Goal: Task Accomplishment & Management: Use online tool/utility

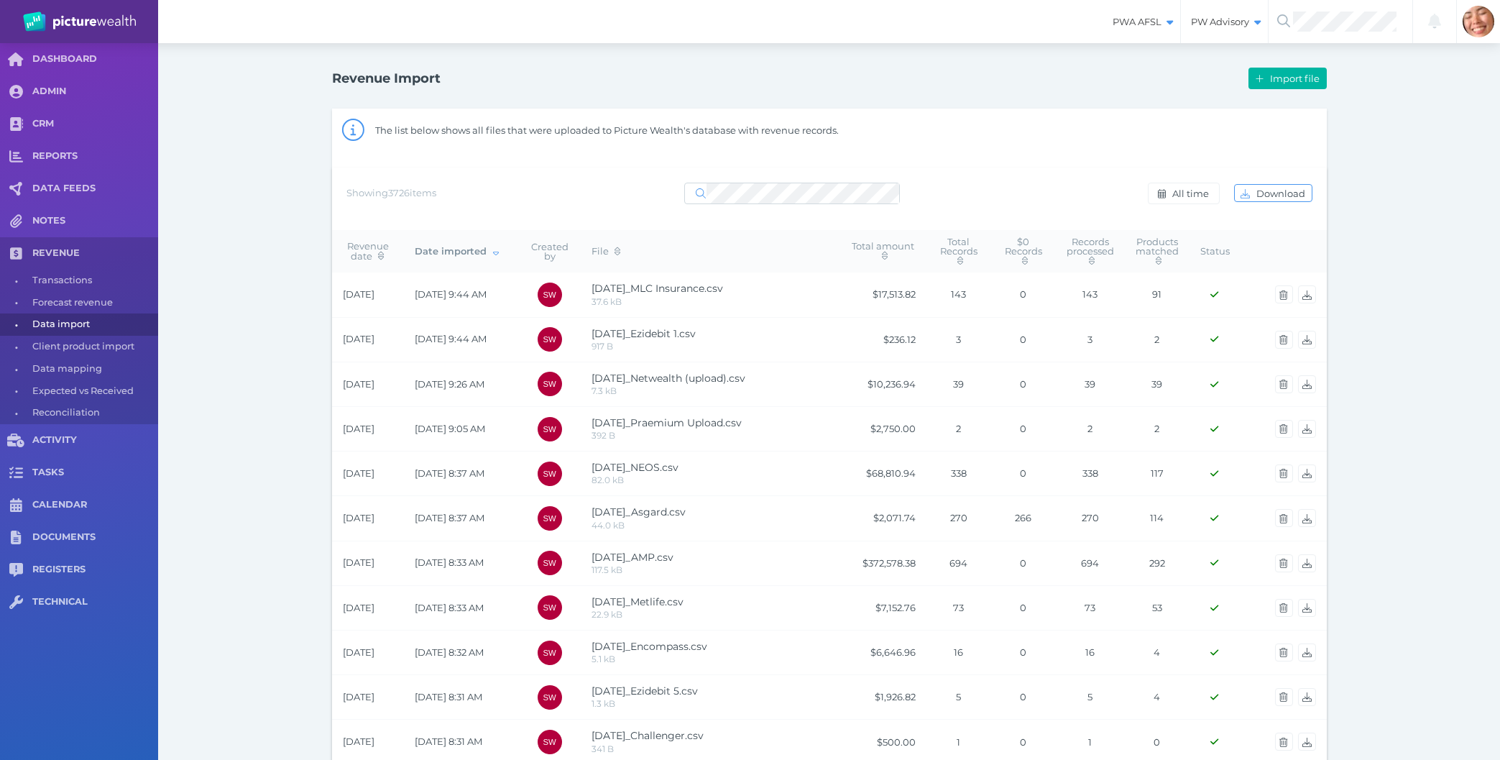
select select "25"
click at [244, 155] on div "Revenue Import Import file The list below shows all files that were uploaded to…" at bounding box center [829, 756] width 1342 height 1427
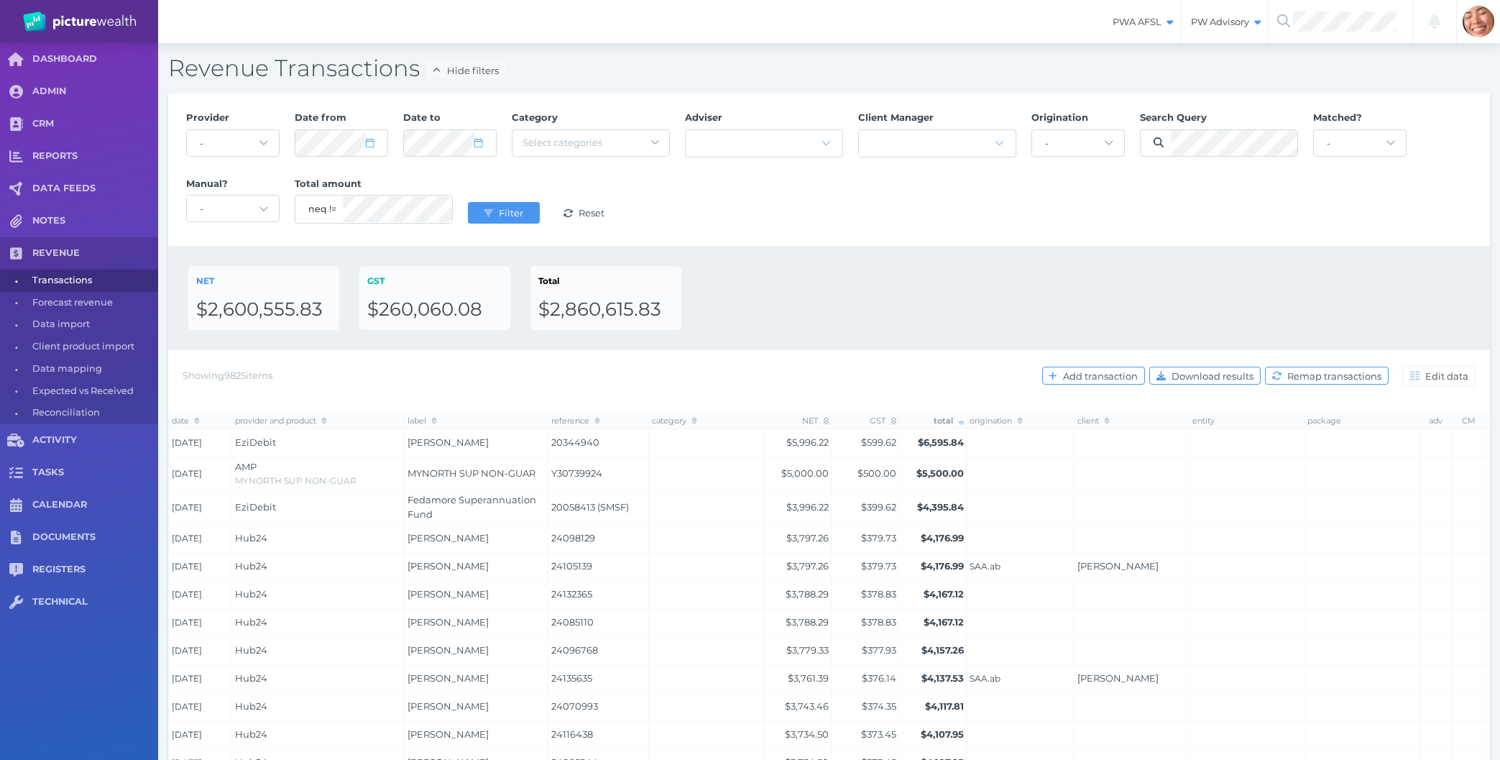
select select "null"
select select "25"
select select "8"
select select "2025"
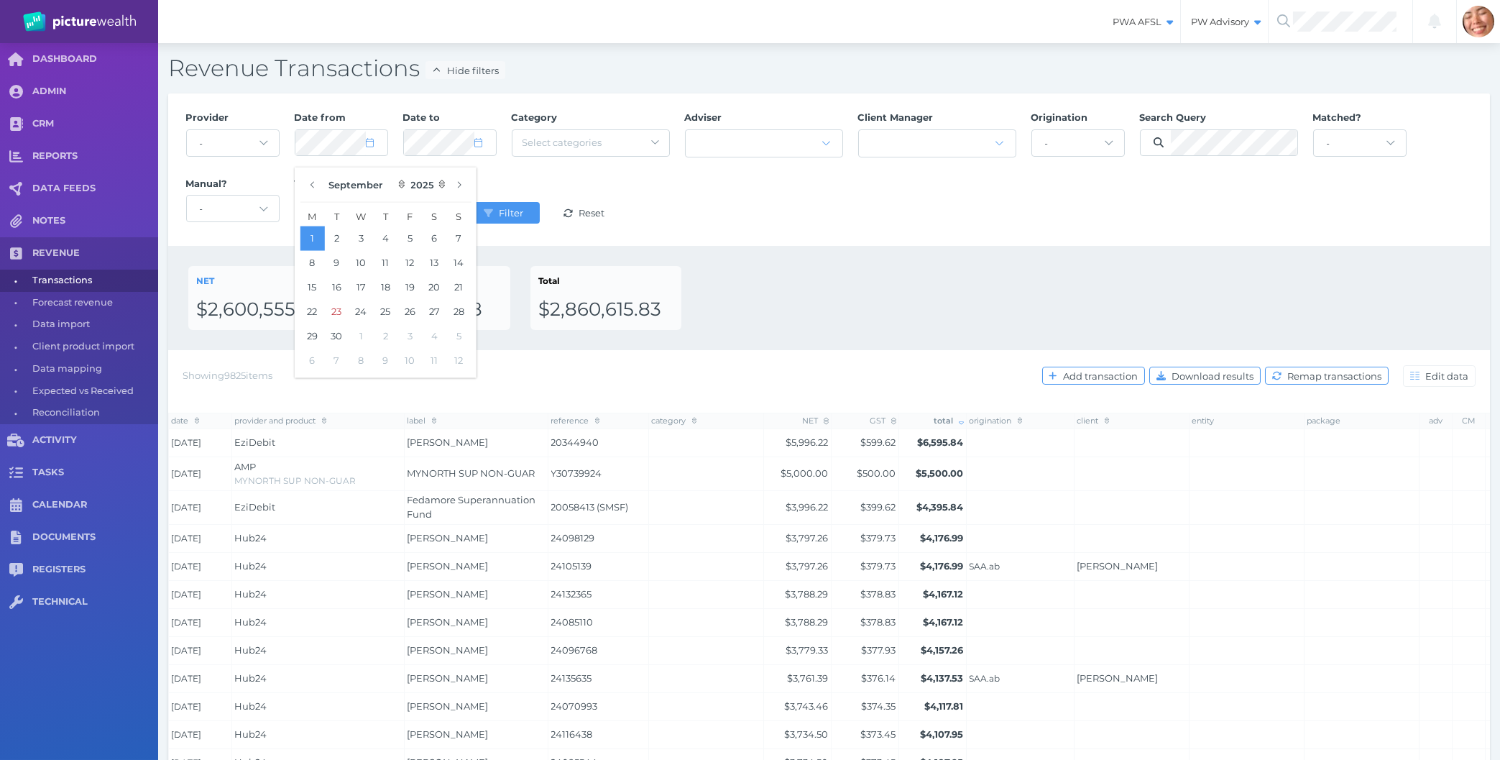
click at [846, 270] on div "NET $2,600,555.83 GST $260,060.08 Total $2,860,615.83" at bounding box center [829, 298] width 1282 height 64
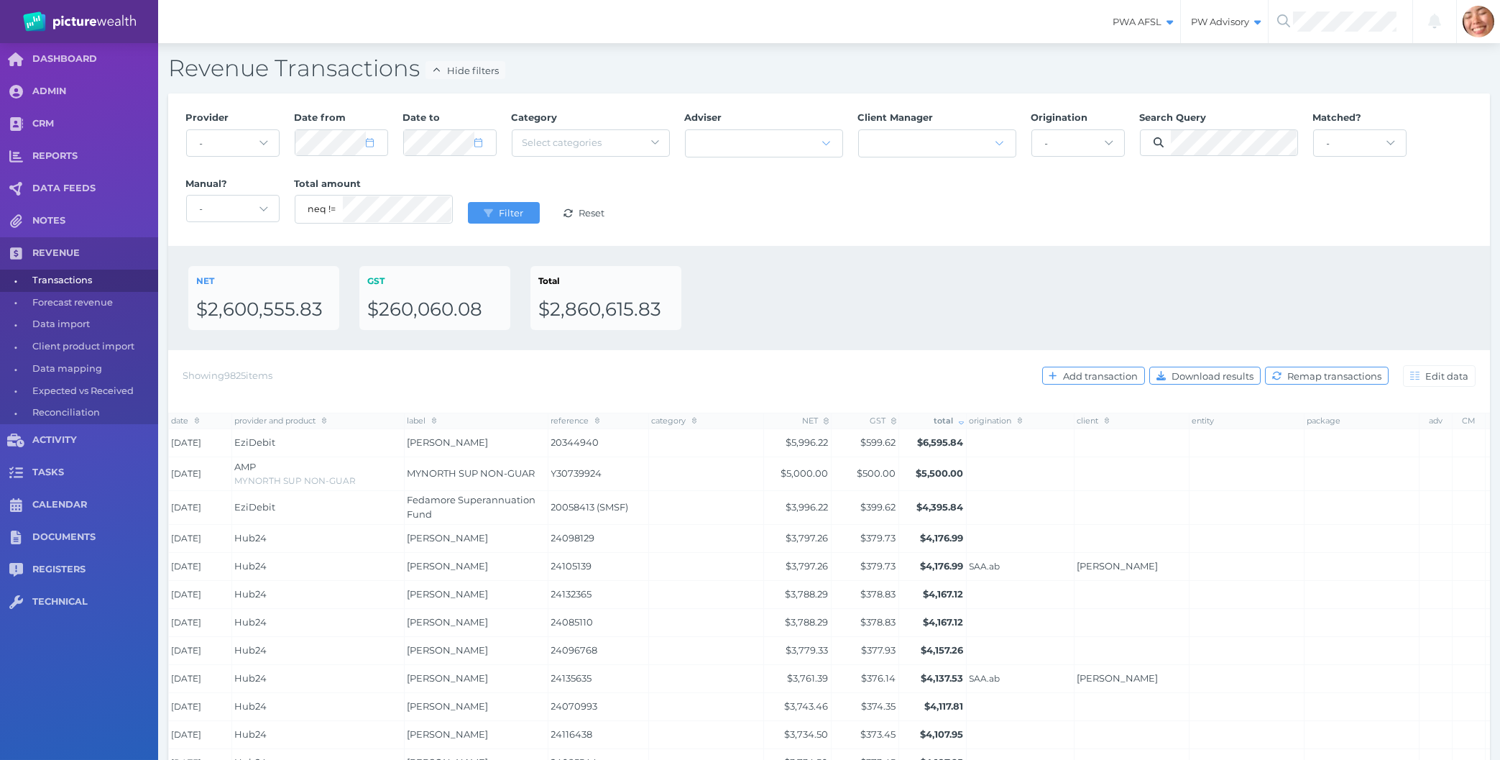
click at [750, 282] on div "NET $2,600,555.83 GST $260,060.08 Total $2,860,615.83" at bounding box center [829, 298] width 1282 height 64
select select "8"
select select "2025"
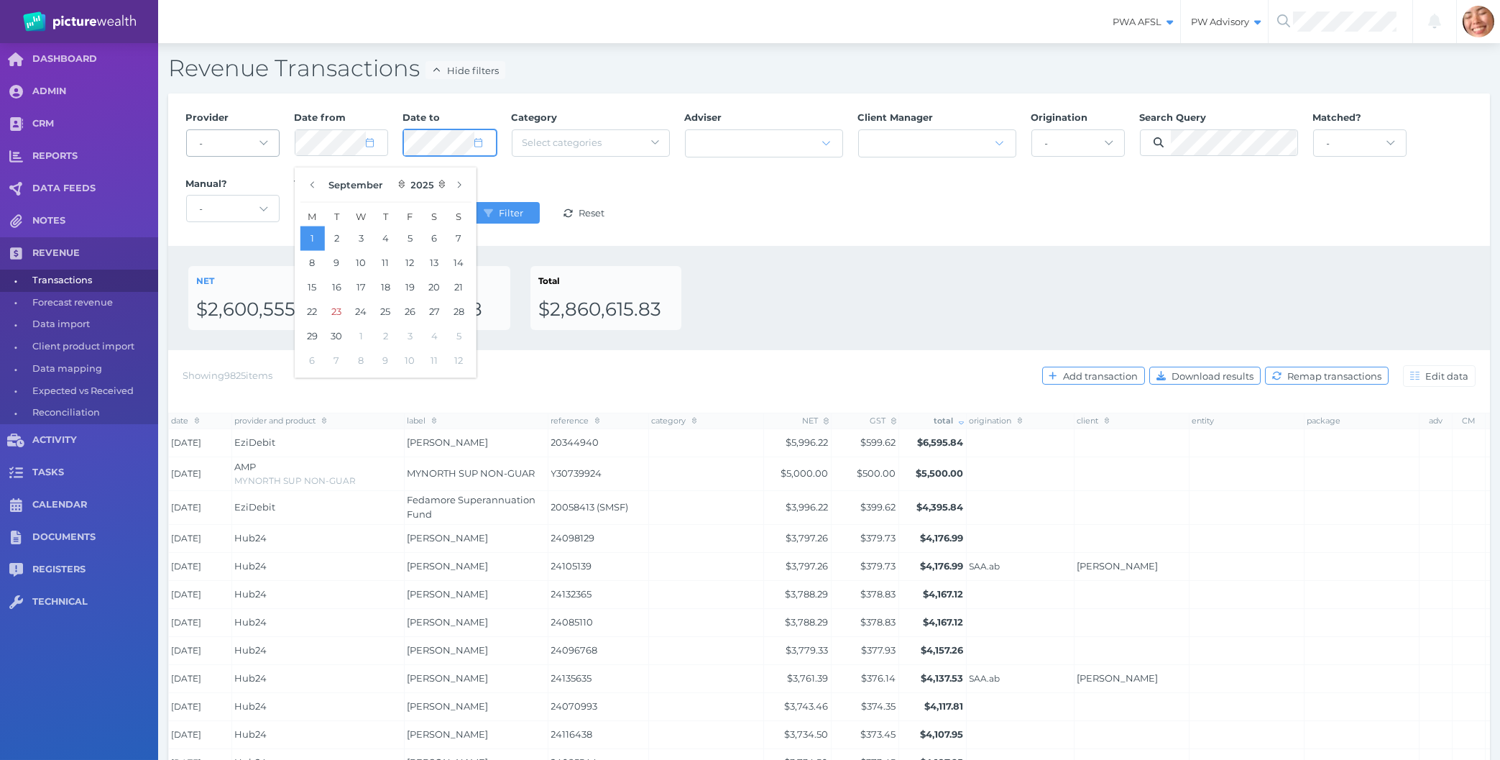
select select "8"
select select "2025"
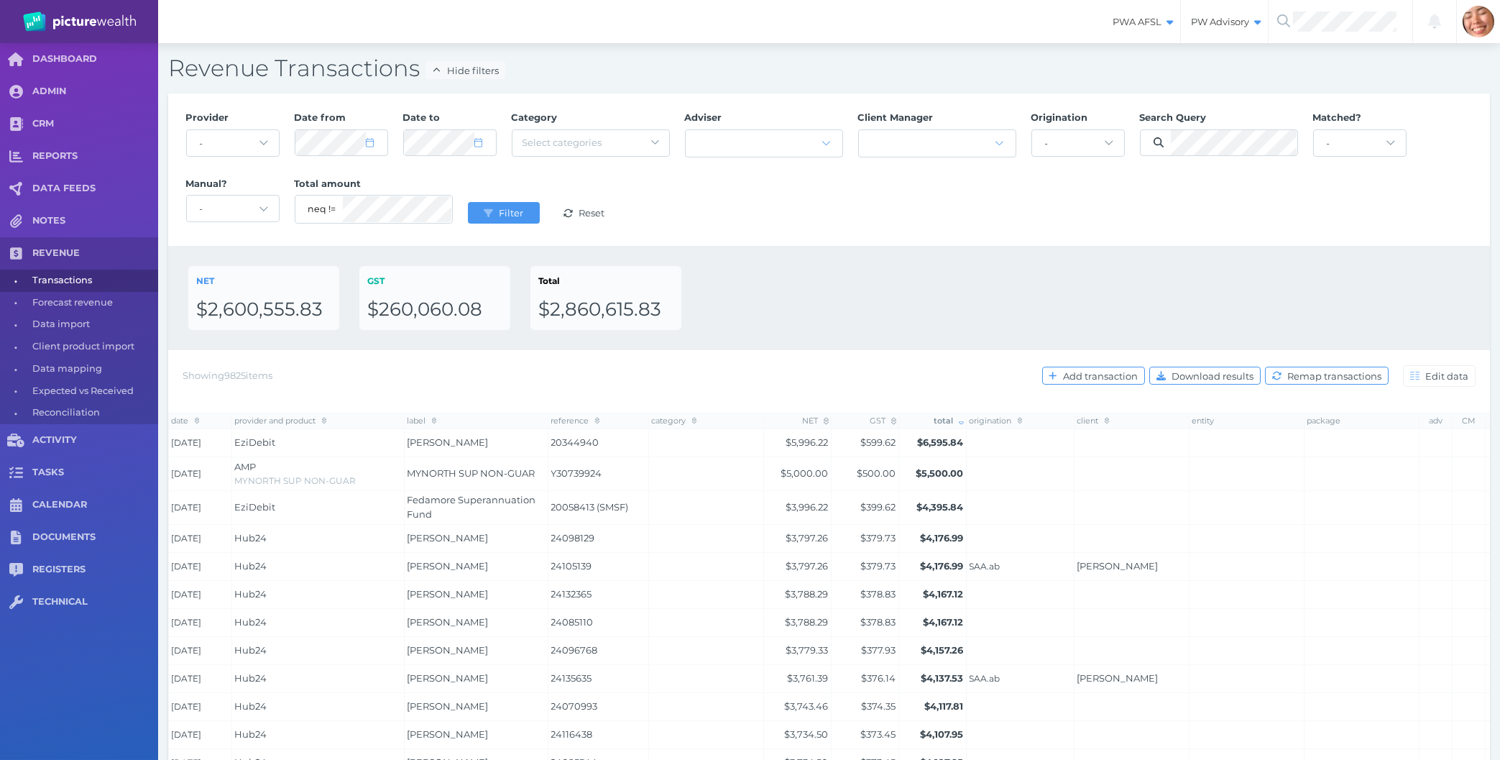
drag, startPoint x: 1085, startPoint y: 264, endPoint x: 1088, endPoint y: 250, distance: 14.0
click at [1087, 262] on div "NET $2,600,555.83 GST $260,060.08 Total $2,860,615.83" at bounding box center [829, 298] width 1322 height 104
click at [1016, 291] on div "NET $2,600,555.83 GST $260,060.08 Total $2,860,615.83" at bounding box center [829, 298] width 1282 height 64
click at [921, 275] on div "NET $2,600,555.83 GST $260,060.08 Total $2,860,615.83" at bounding box center [829, 298] width 1282 height 64
click at [1032, 130] on select "- AaronDuncombe.staff AdamMatthewsDRF.cm AdamMatthewsPDD.cm AmberDawson.staff A…" at bounding box center [1078, 143] width 92 height 26
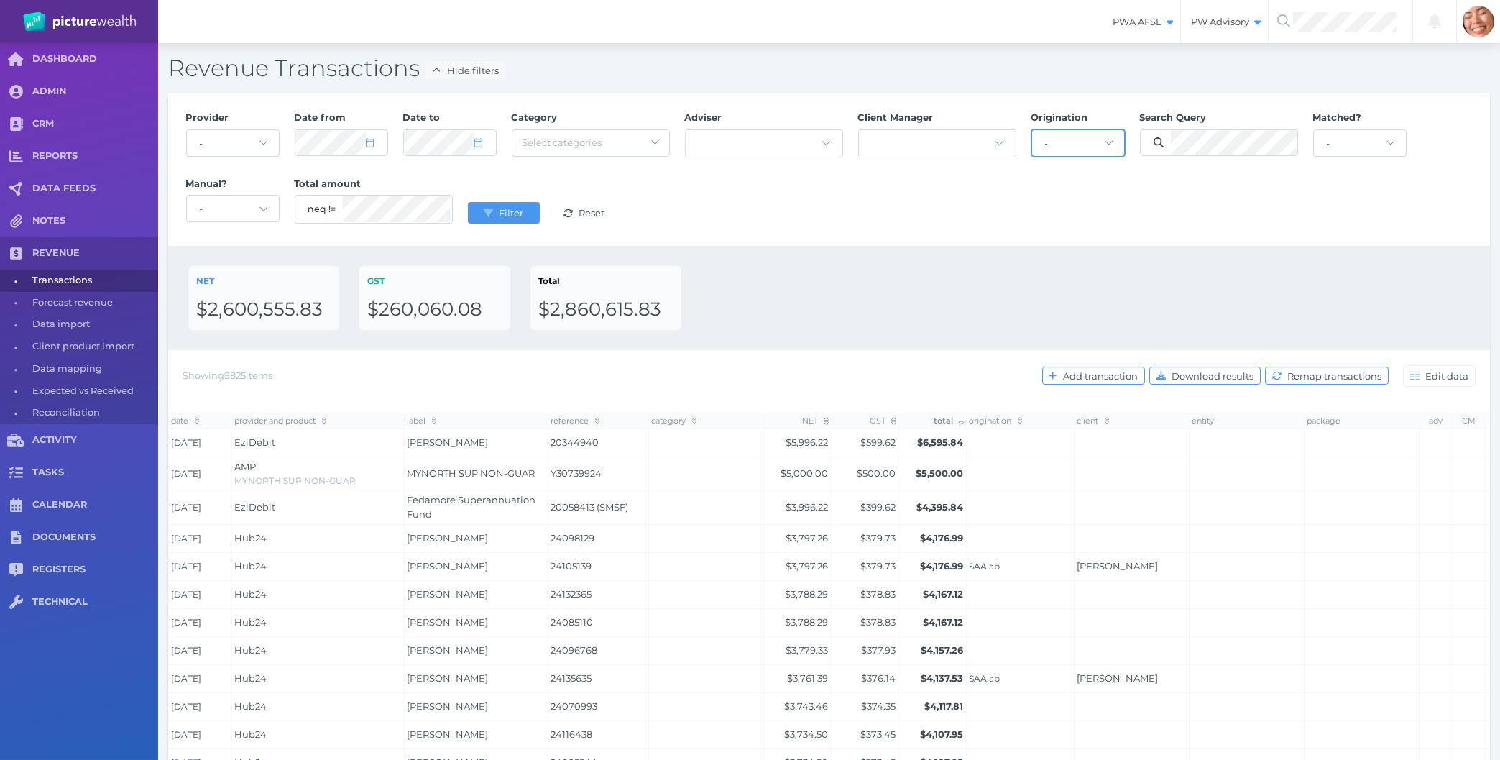
select select "46"
click option "Demeter.ab" at bounding box center [0, 0] width 0 height 0
click at [1075, 137] on select "- AaronDuncombe.staff AdamMatthewsDRF.cm AdamMatthewsPDD.cm AmberDawson.staff A…" at bounding box center [1078, 143] width 92 height 26
click at [486, 214] on icon "submit" at bounding box center [488, 212] width 9 height 9
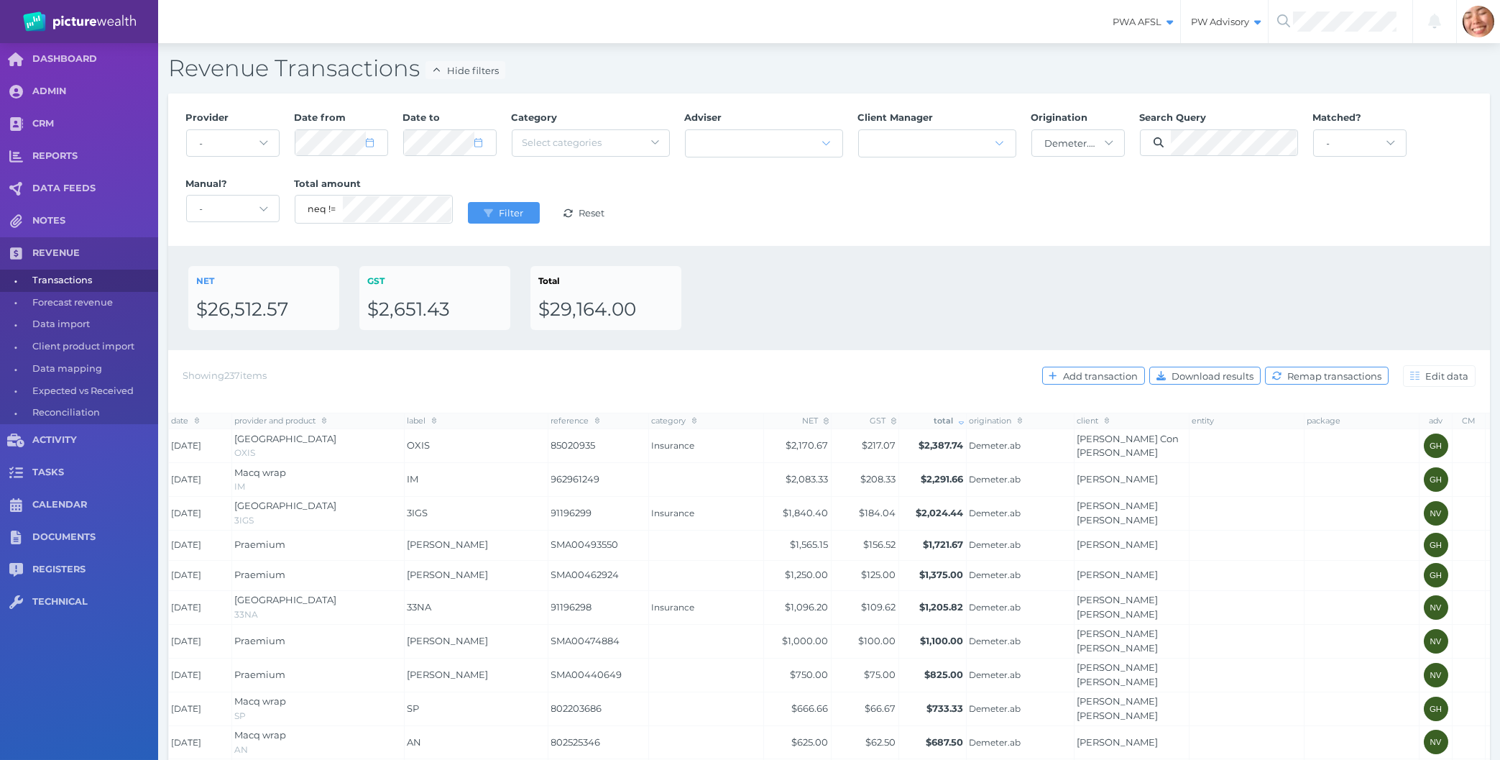
click at [880, 295] on div "NET $26,512.57 GST $2,651.43 Total $29,164.00" at bounding box center [829, 298] width 1282 height 64
select select "6"
select select "2025"
select select "6"
select select "2025"
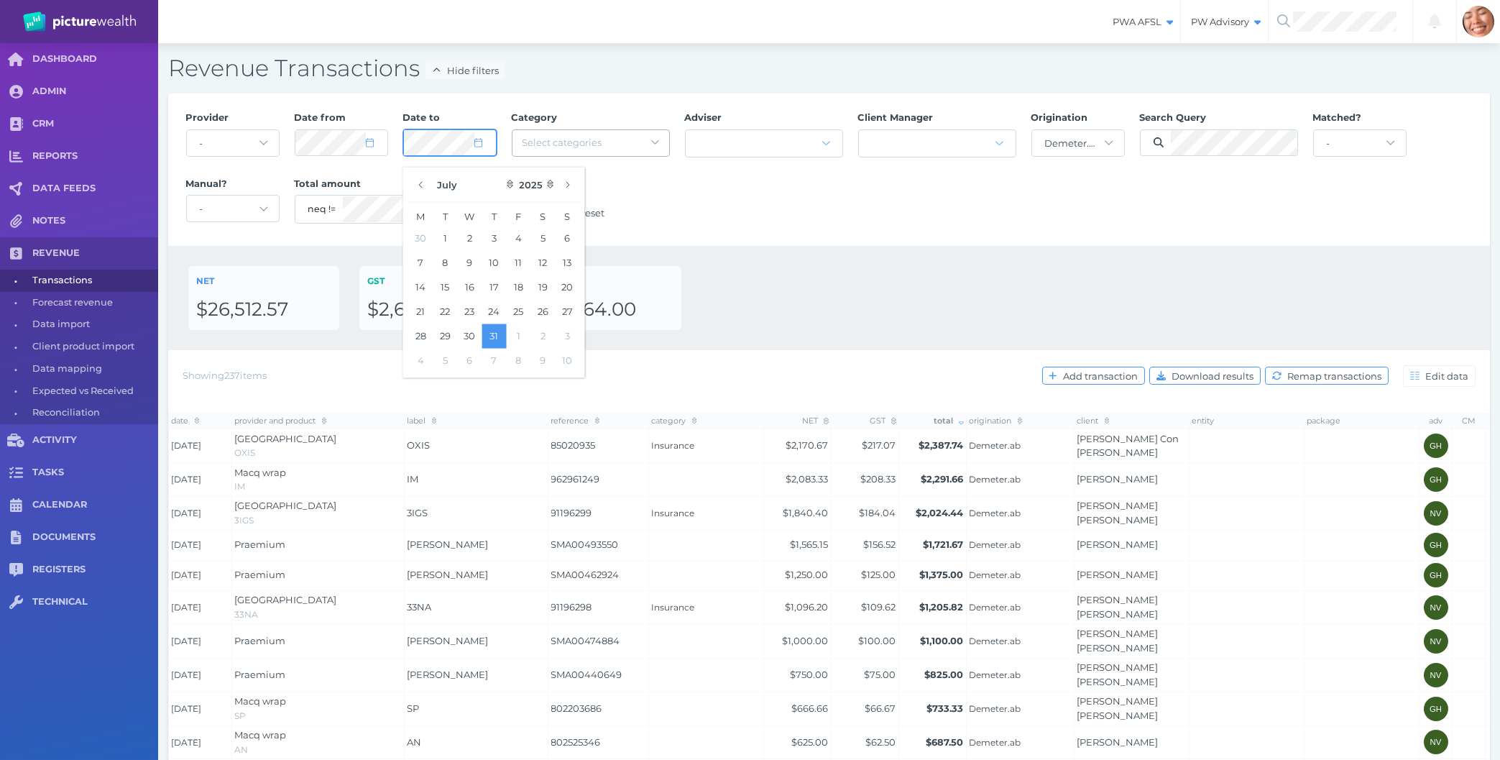
click at [468, 202] on button "Filter" at bounding box center [504, 213] width 72 height 22
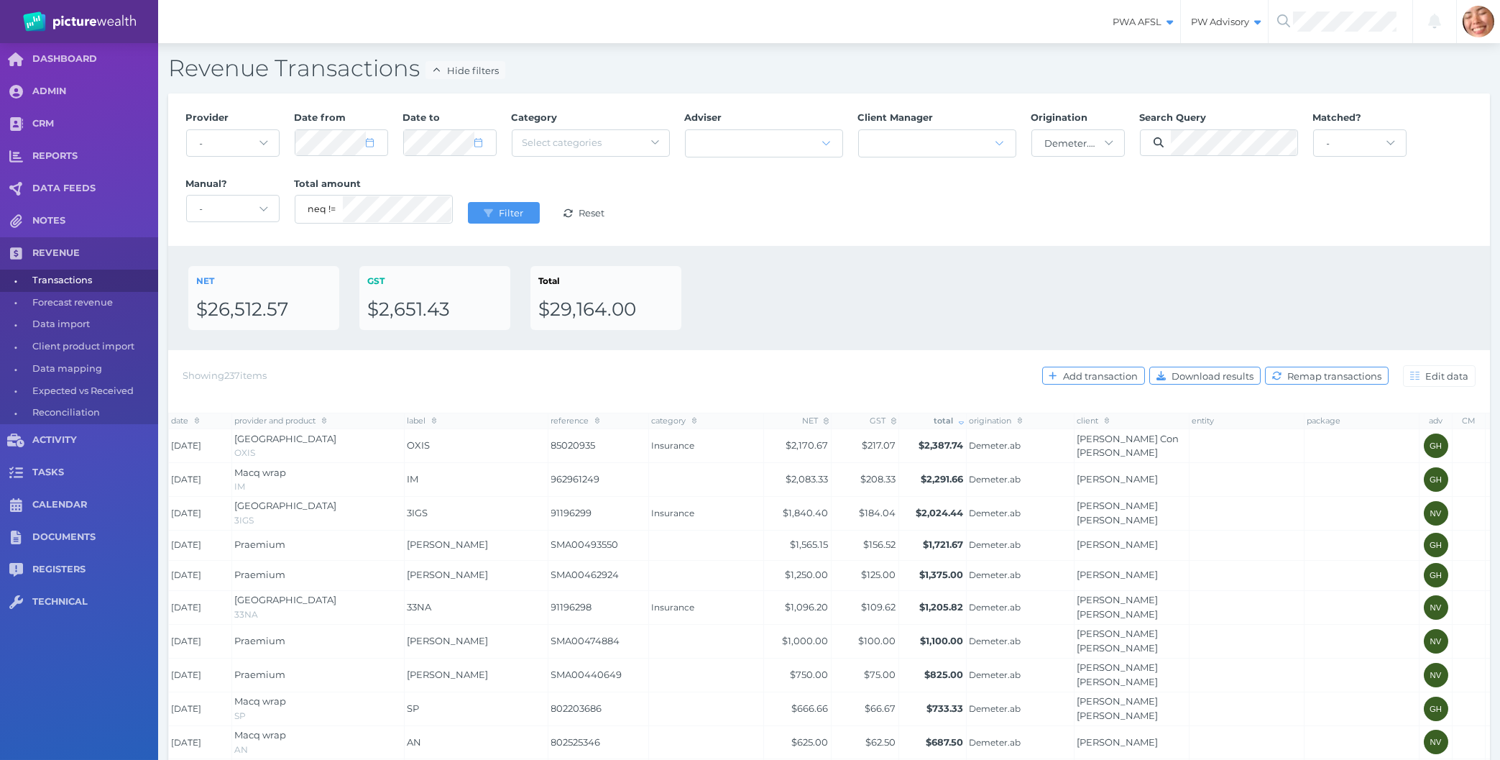
click at [778, 300] on div "NET $26,512.57 GST $2,651.43 Total $29,164.00" at bounding box center [829, 298] width 1282 height 64
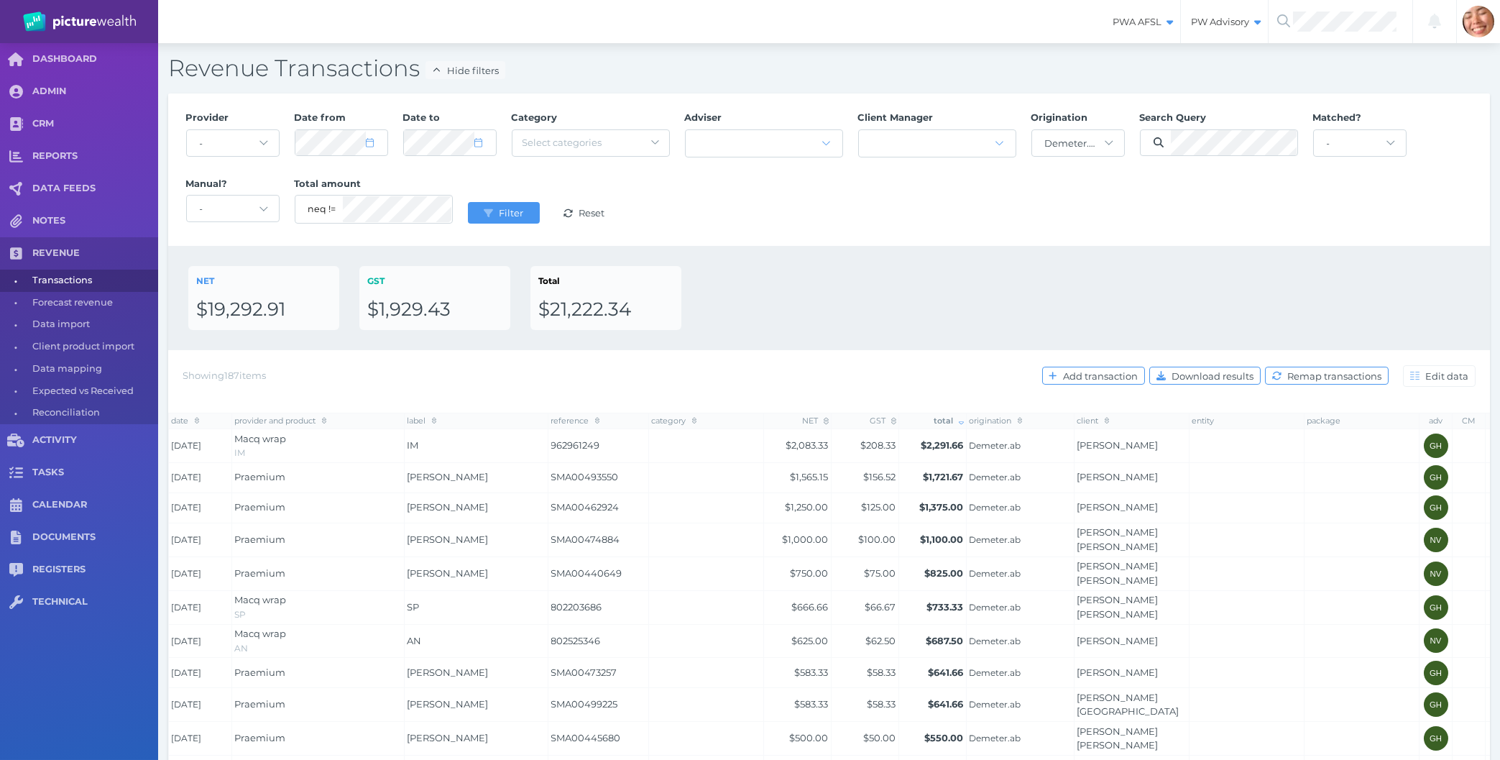
click at [880, 254] on div "NET $19,292.91 GST $1,929.43 Total $21,222.34" at bounding box center [829, 298] width 1322 height 104
click at [1052, 317] on div "NET $19,292.91 GST $1,929.43 Total $21,222.34" at bounding box center [829, 298] width 1282 height 64
click at [834, 163] on div "Adviser" at bounding box center [763, 137] width 173 height 66
click at [1032, 130] on select "- AaronDuncombe.staff AdamMatthewsDRF.cm AdamMatthewsPDD.cm AmberDawson.staff A…" at bounding box center [1078, 143] width 92 height 26
select select "null"
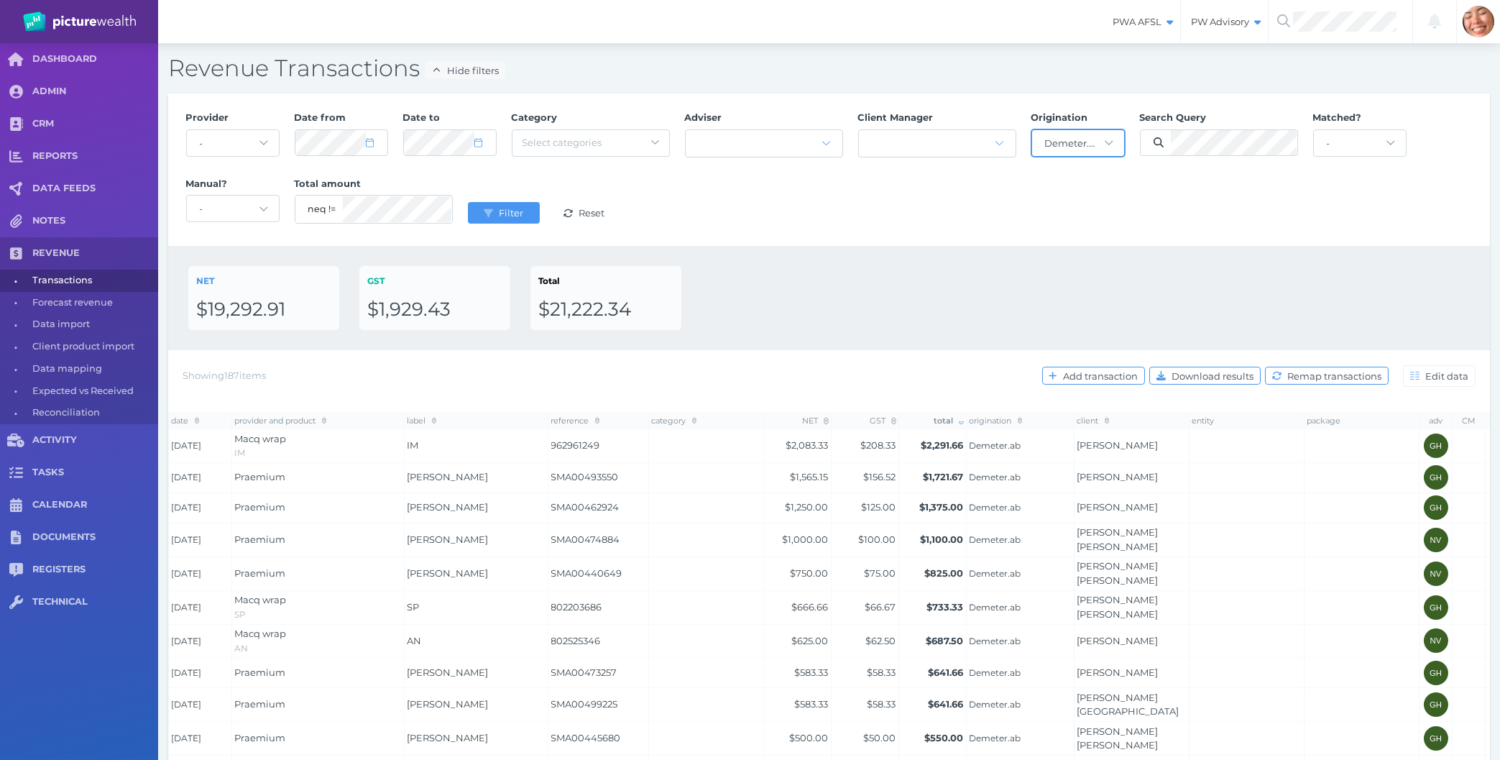
click option "-" at bounding box center [0, 0] width 0 height 0
click at [1314, 130] on select "- matched clients only unmatched clients only" at bounding box center [1360, 143] width 92 height 26
click at [1338, 215] on div "Provider - Acuity Fee Revenue Acuity Trustee Advocate Private Wealth Pty Ltd AI…" at bounding box center [829, 170] width 1302 height 132
click at [1314, 130] on select "- matched clients only unmatched clients only" at bounding box center [1360, 143] width 92 height 26
select select "false"
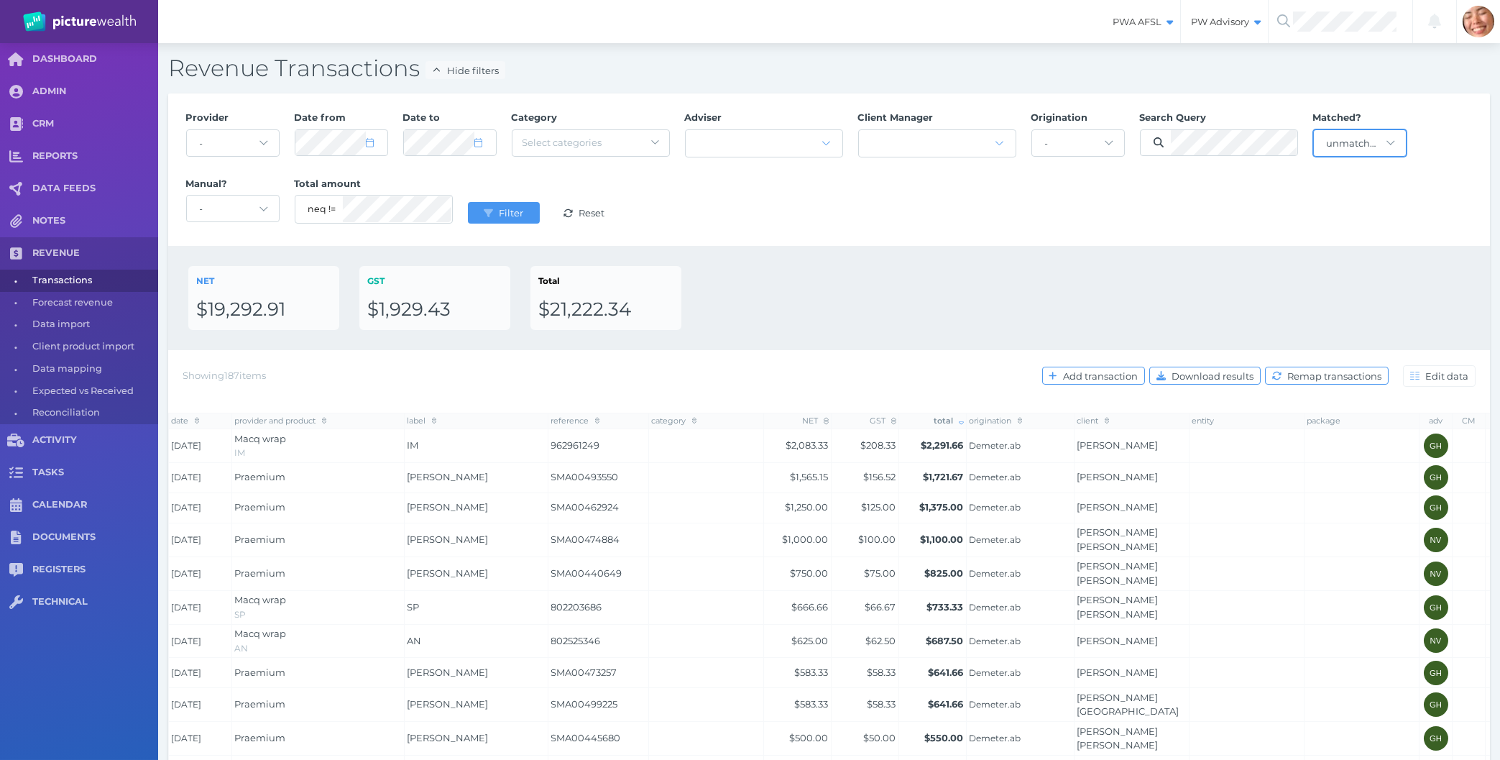
click option "unmatched clients only" at bounding box center [0, 0] width 0 height 0
click at [1088, 226] on div "Provider - Acuity Fee Revenue Acuity Trustee Advocate Private Wealth Pty Ltd AI…" at bounding box center [829, 170] width 1302 height 132
click at [473, 214] on button "Filter" at bounding box center [504, 213] width 72 height 22
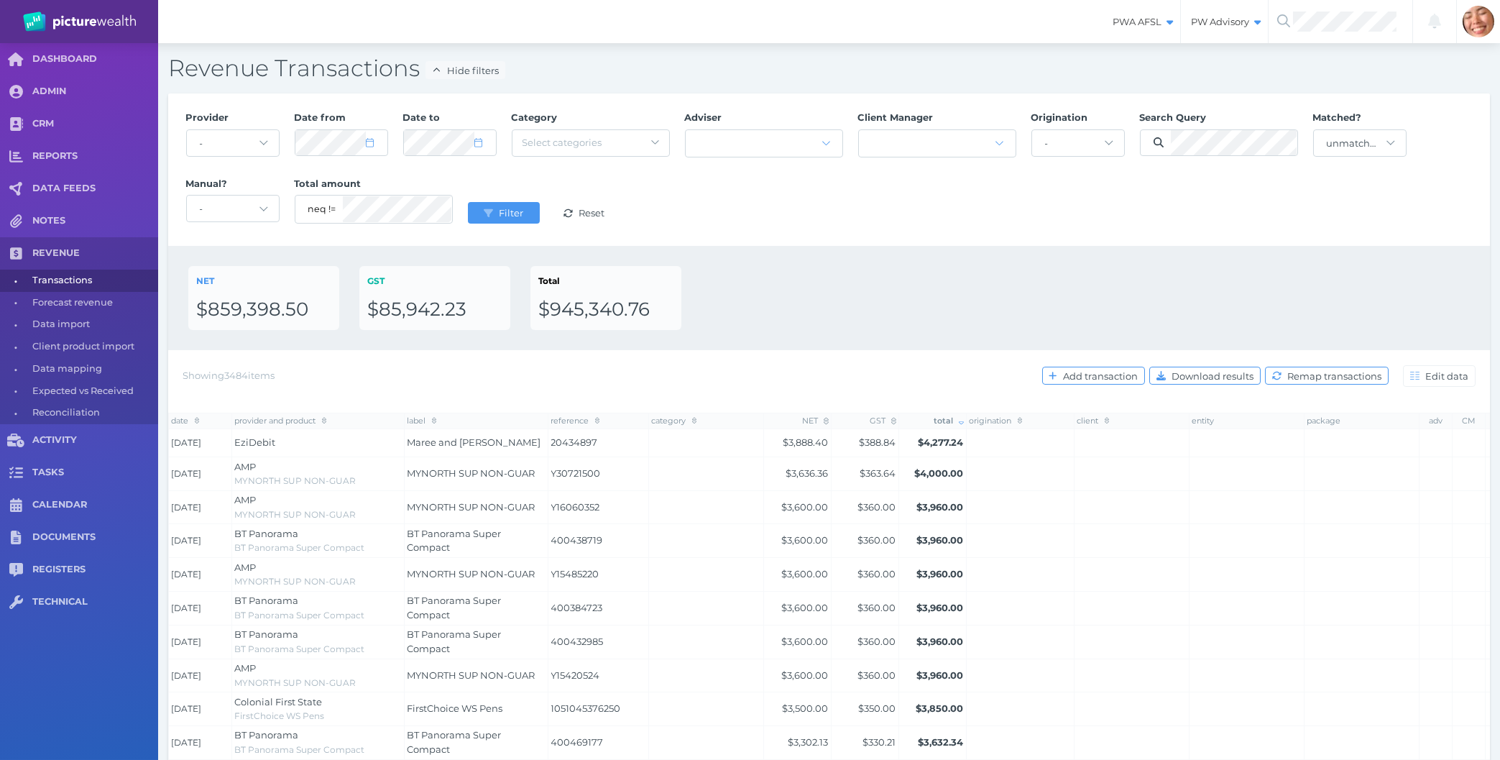
scroll to position [512, 0]
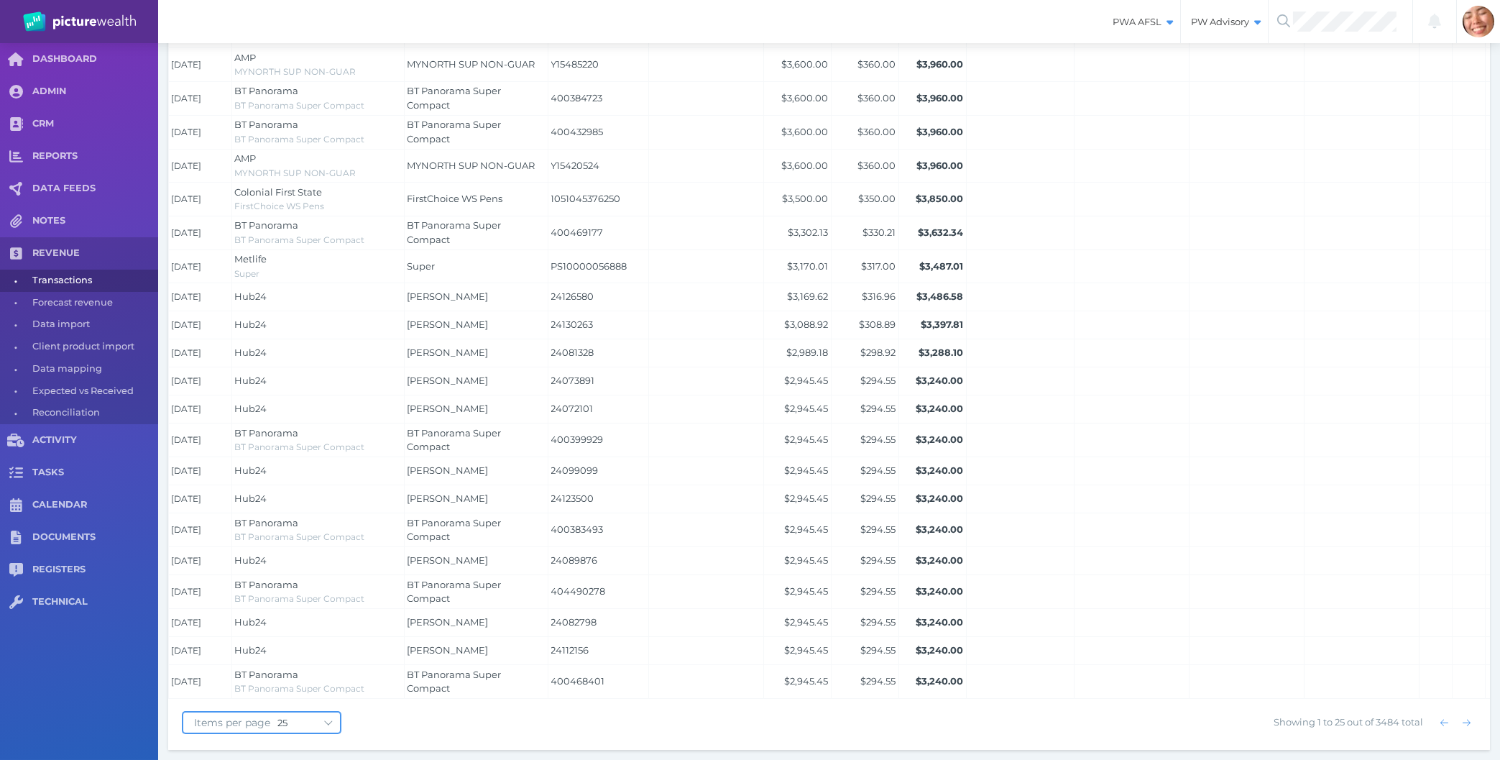
click at [277, 717] on select "10 25 50 100" at bounding box center [308, 723] width 63 height 12
select select "100"
click option "100" at bounding box center [0, 0] width 0 height 0
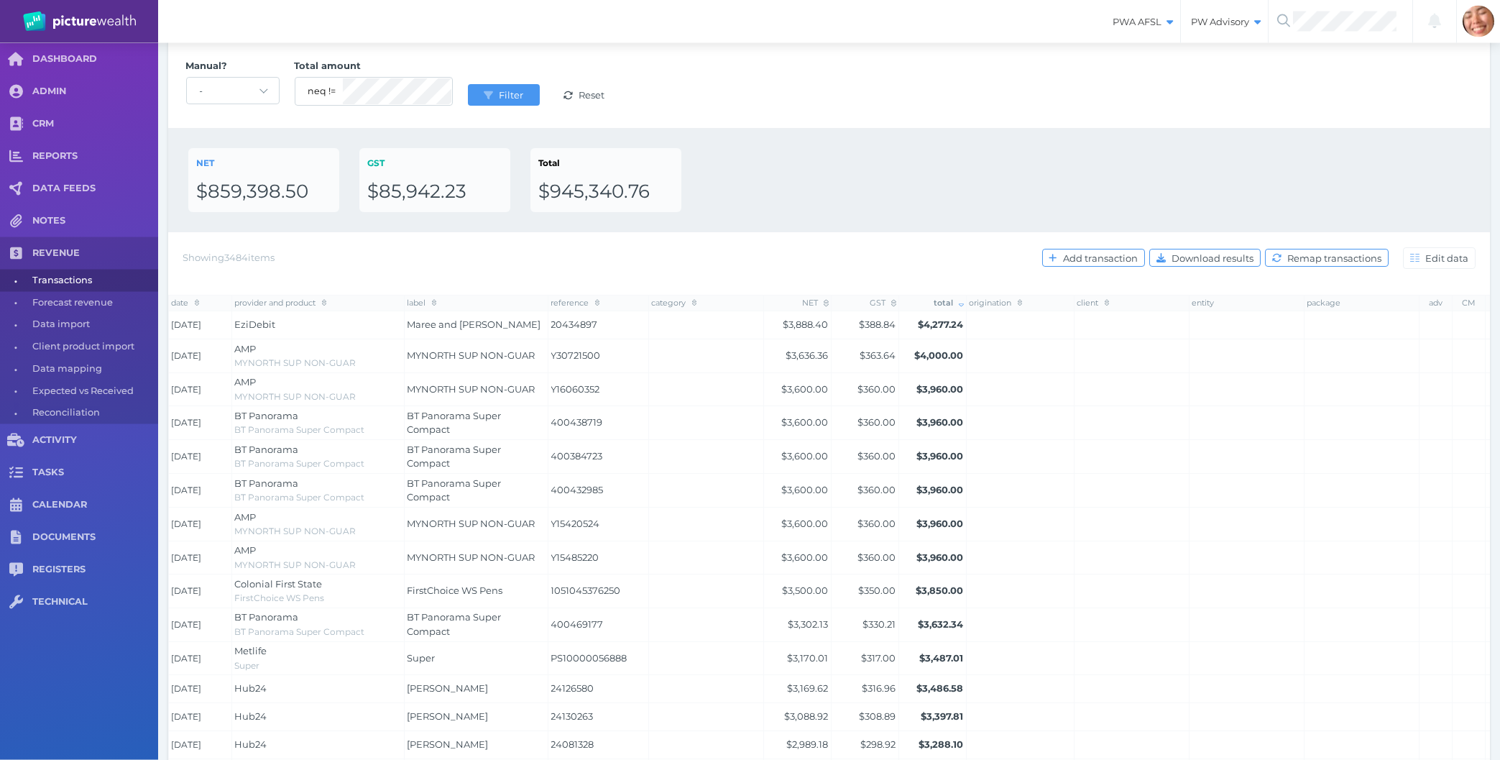
scroll to position [0, 0]
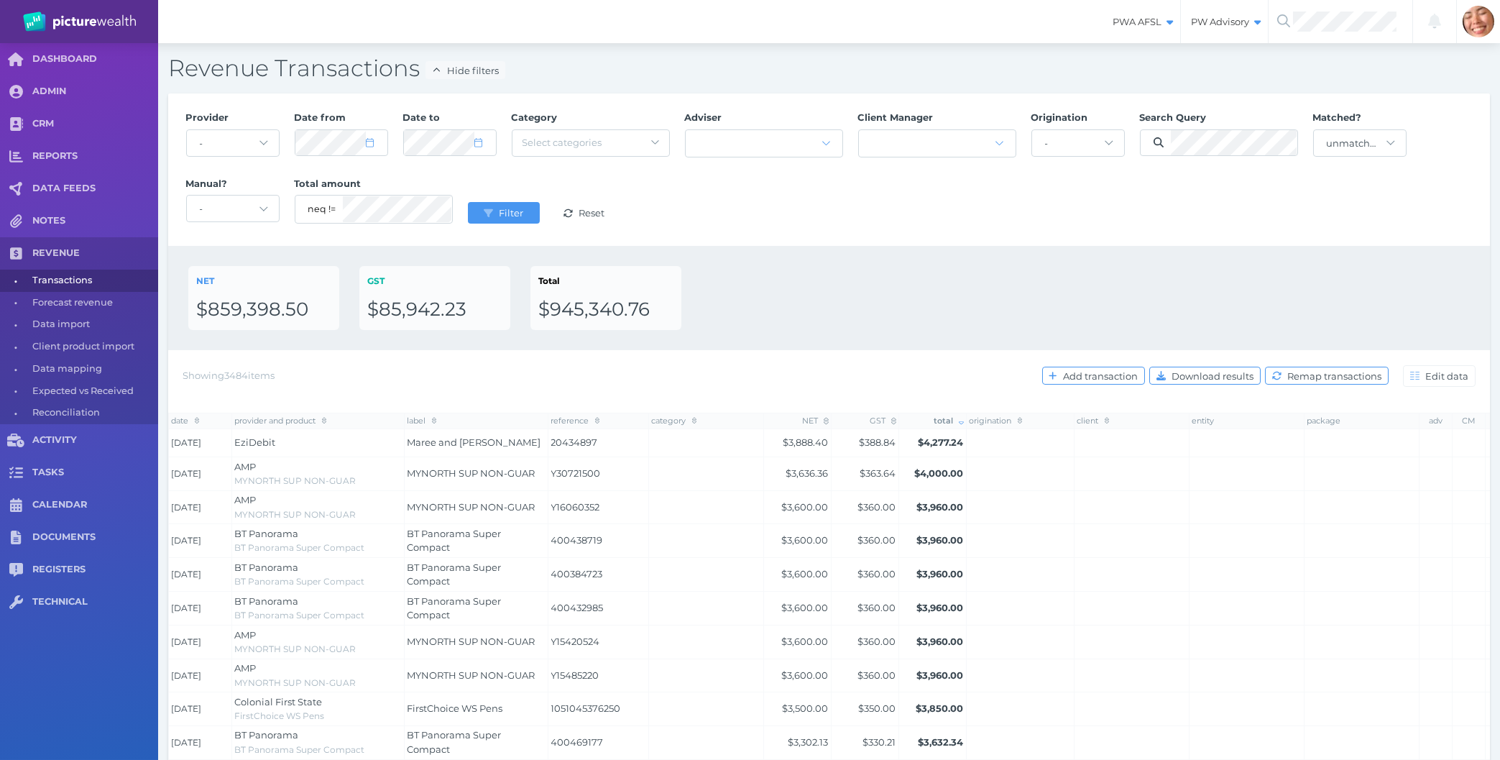
click at [783, 309] on div "NET $859,398.50 GST $85,942.23 Total $945,340.76" at bounding box center [829, 298] width 1282 height 64
click at [988, 243] on div "Provider - Acuity Fee Revenue Acuity Trustee Advocate Private Wealth Pty Ltd AI…" at bounding box center [829, 169] width 1322 height 152
click at [865, 289] on div "NET $859,398.50 GST $85,942.23 Total $945,340.76" at bounding box center [829, 298] width 1282 height 64
click at [1032, 130] on select "- AaronDuncombe.staff AdamMatthewsDRF.cm AdamMatthewsPDD.cm AmberDawson.staff A…" at bounding box center [1078, 143] width 92 height 26
drag, startPoint x: 1073, startPoint y: 138, endPoint x: 1346, endPoint y: 142, distance: 272.4
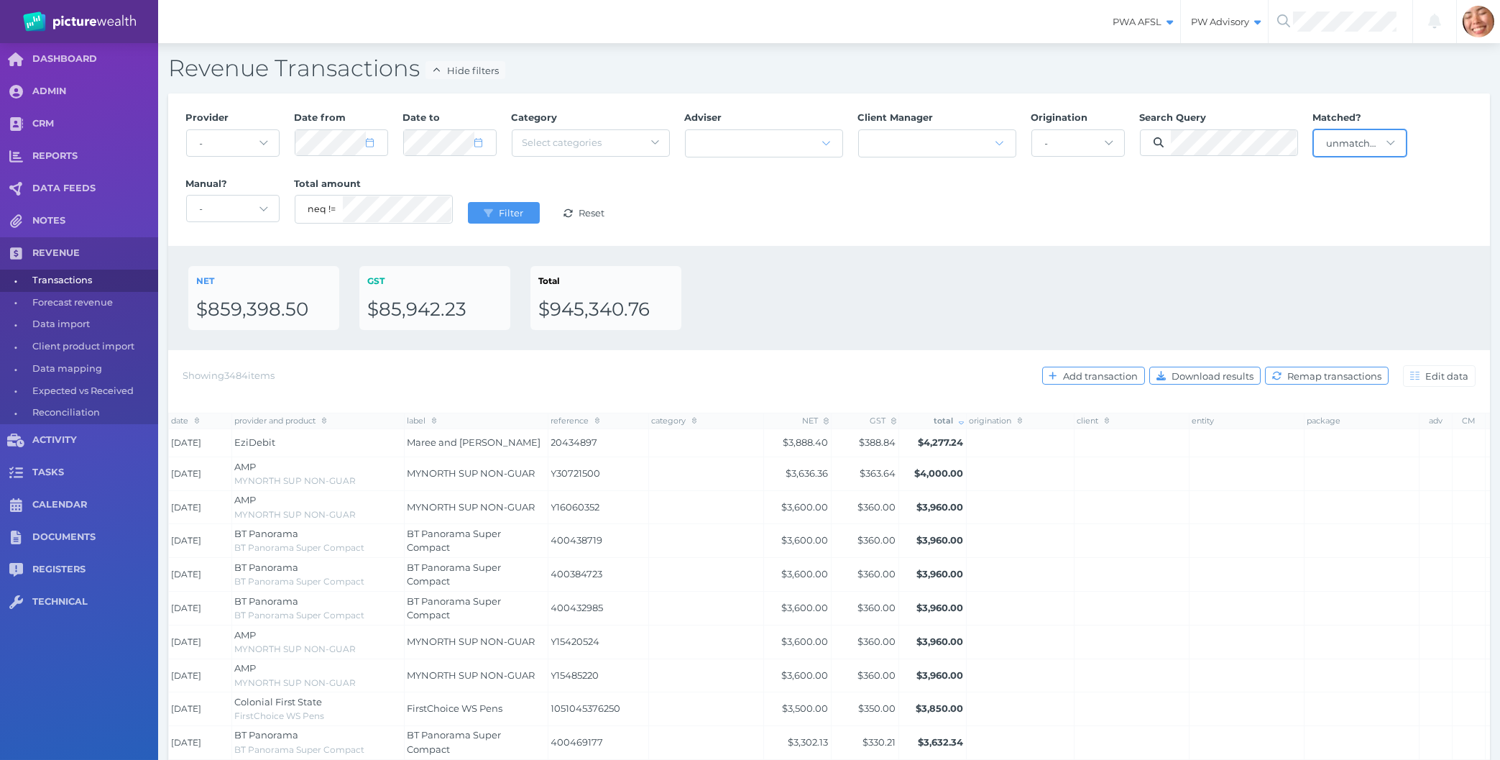
click at [1314, 130] on select "- matched clients only unmatched clients only" at bounding box center [1360, 143] width 92 height 26
select select "null"
click option "-" at bounding box center [0, 0] width 0 height 0
click at [1147, 227] on div "Provider - Acuity Fee Revenue Acuity Trustee Advocate Private Wealth Pty Ltd AI…" at bounding box center [829, 170] width 1302 height 132
click at [1069, 159] on div "- AaronDuncombe.staff AdamMatthewsDRF.cm AdamMatthewsPDD.cm AmberDawson.staff A…" at bounding box center [1077, 143] width 93 height 36
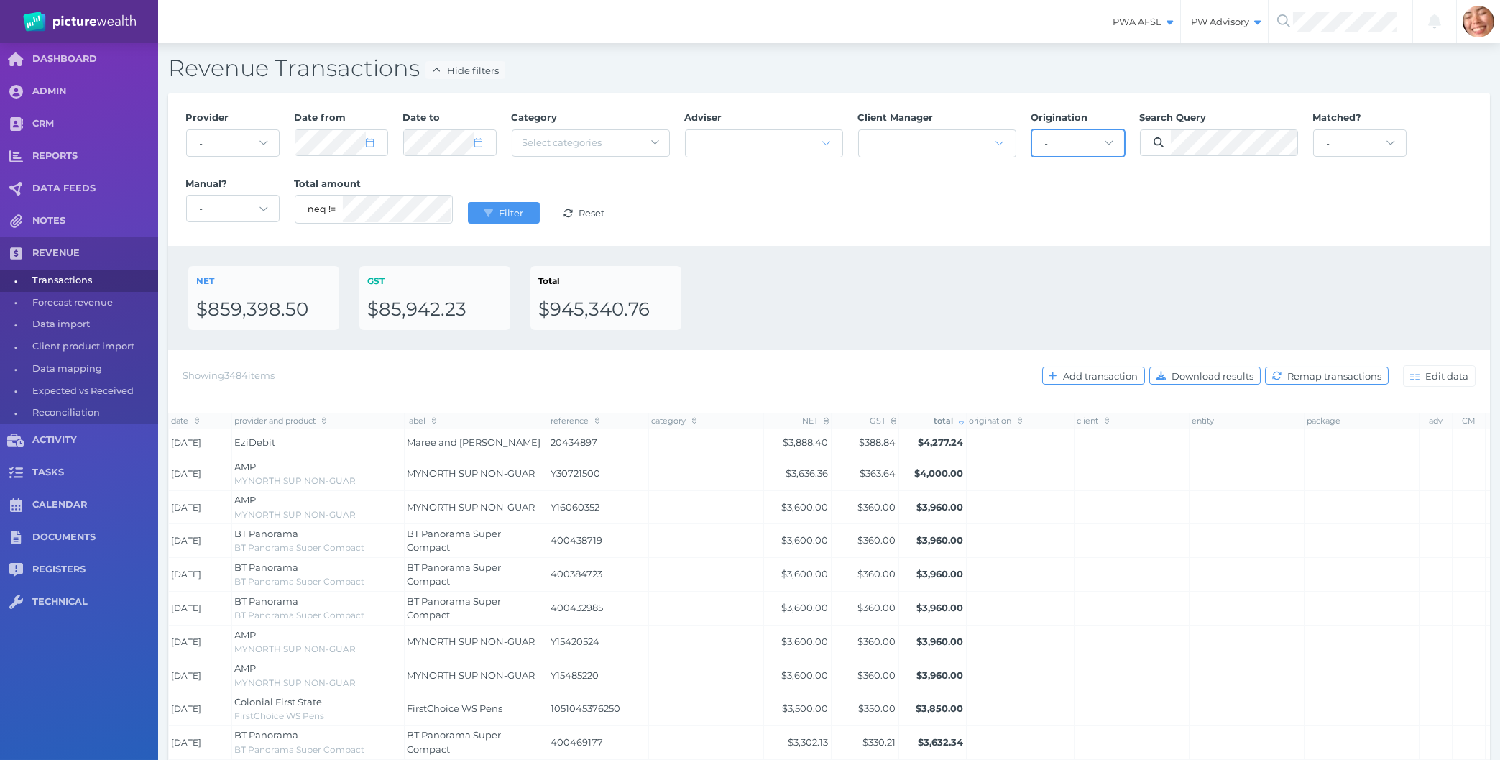
click at [1032, 130] on select "- AaronDuncombe.staff AdamMatthewsDRF.cm AdamMatthewsPDD.cm AmberDawson.staff A…" at bounding box center [1078, 143] width 92 height 26
select select "46"
click option "Demeter.ab" at bounding box center [0, 0] width 0 height 0
click at [1069, 147] on select "- AaronDuncombe.staff AdamMatthewsDRF.cm AdamMatthewsPDD.cm AmberDawson.staff A…" at bounding box center [1078, 143] width 92 height 26
click at [939, 212] on div "Provider - Acuity Fee Revenue Acuity Trustee Advocate Private Wealth Pty Ltd AI…" at bounding box center [829, 170] width 1302 height 132
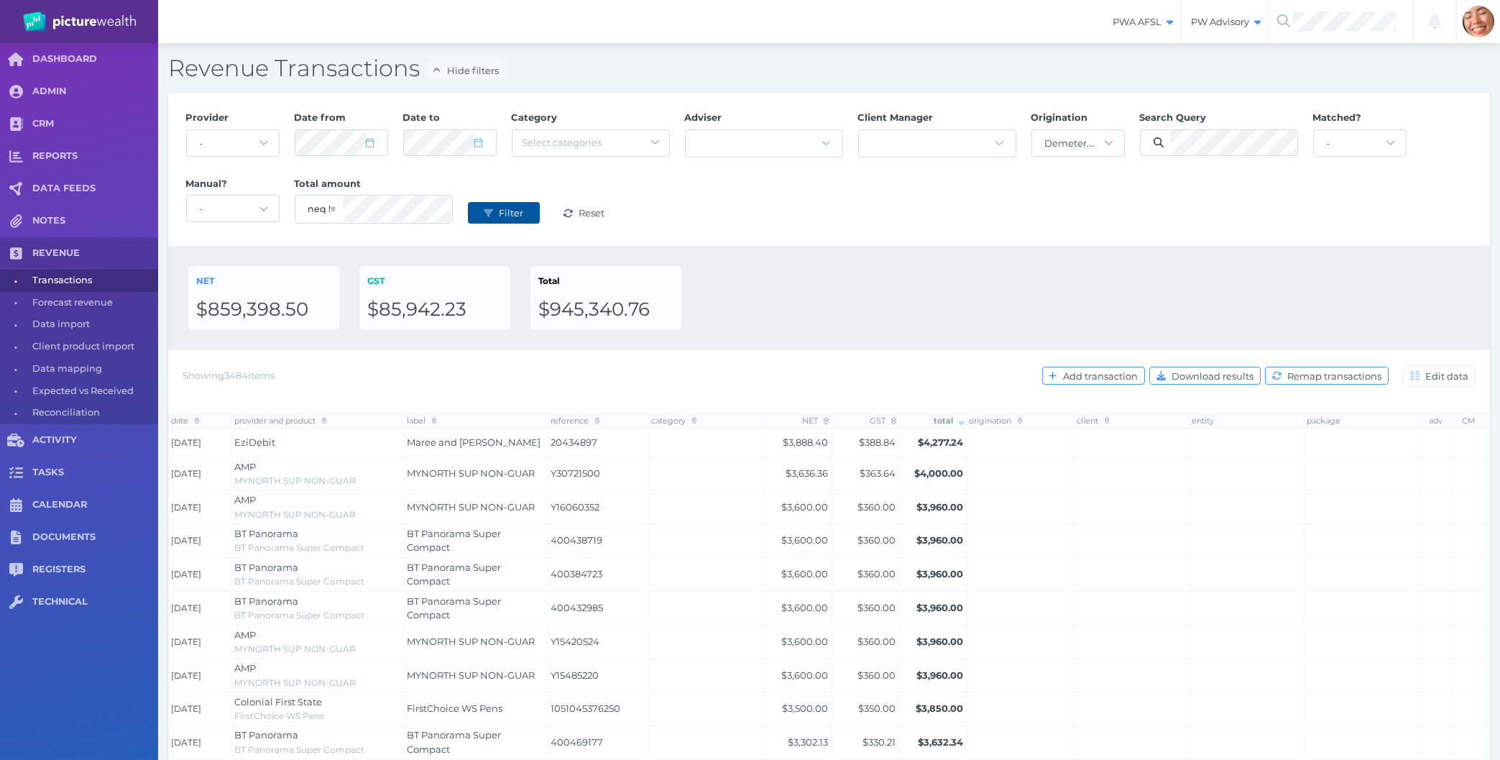
click at [481, 221] on button "Filter" at bounding box center [504, 213] width 72 height 22
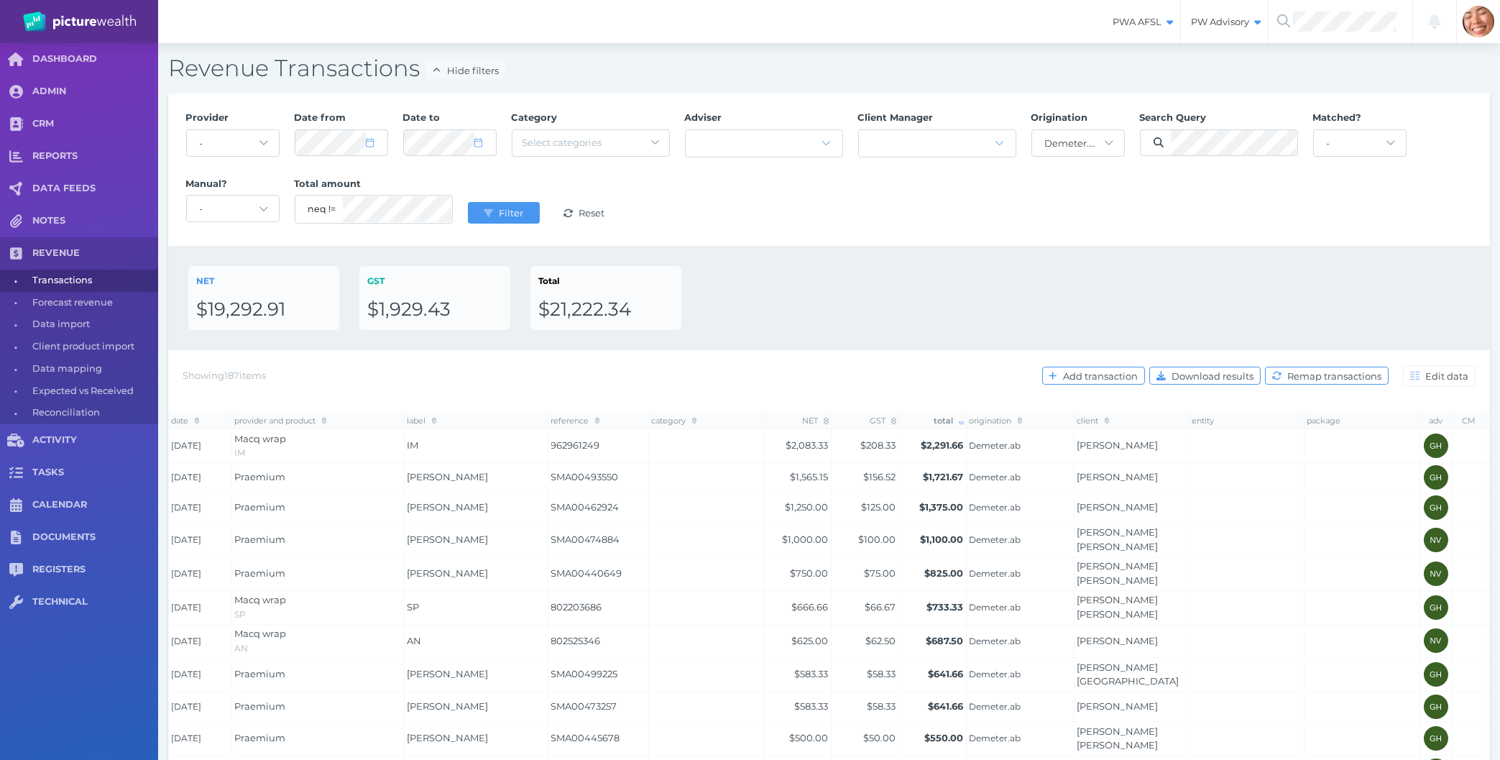
click at [832, 333] on div "NET $19,292.91 GST $1,929.43 Total $21,222.34" at bounding box center [829, 298] width 1322 height 104
click at [852, 303] on div "NET $19,292.91 GST $1,929.43 Total $21,222.34" at bounding box center [829, 298] width 1282 height 64
click at [1032, 130] on select "- AaronDuncombe.staff AdamMatthewsDRF.cm AdamMatthewsPDD.cm AmberDawson.staff A…" at bounding box center [1078, 143] width 92 height 26
click at [830, 208] on div "Provider - Acuity Fee Revenue Acuity Trustee Advocate Private Wealth Pty Ltd AI…" at bounding box center [829, 170] width 1302 height 132
drag, startPoint x: 1161, startPoint y: 372, endPoint x: 1146, endPoint y: 366, distance: 15.5
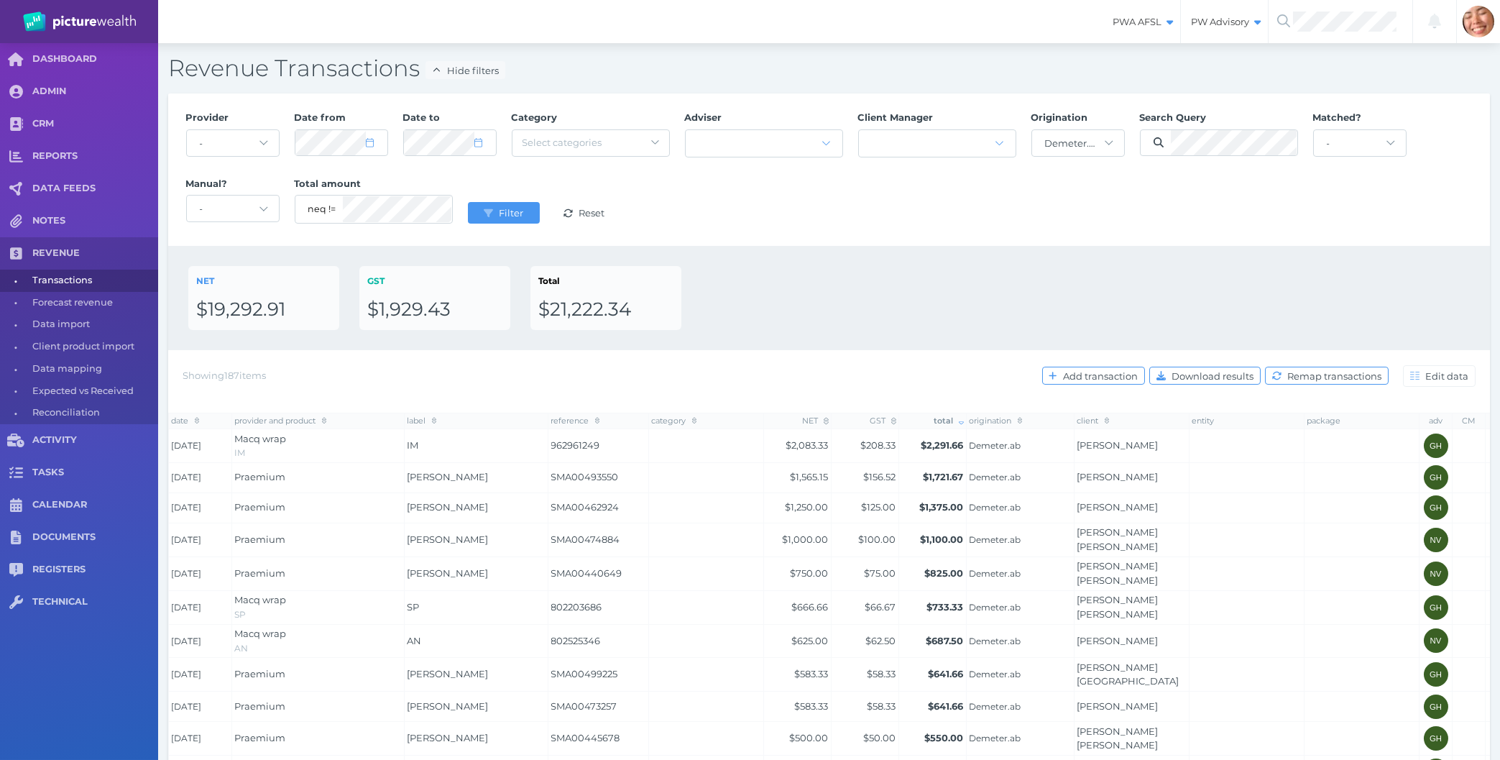
click at [1162, 372] on icon "button" at bounding box center [1161, 375] width 9 height 9
click at [1161, 241] on div "Provider - Acuity Fee Revenue Acuity Trustee Advocate Private Wealth Pty Ltd AI…" at bounding box center [829, 169] width 1322 height 152
click at [1049, 239] on div "Provider - Acuity Fee Revenue Acuity Trustee Advocate Private Wealth Pty Ltd AI…" at bounding box center [829, 169] width 1322 height 152
click at [497, 208] on span "Filter" at bounding box center [513, 213] width 34 height 12
click at [931, 196] on div "Provider - Acuity Fee Revenue Acuity Trustee Advocate Private Wealth Pty Ltd AI…" at bounding box center [829, 170] width 1302 height 132
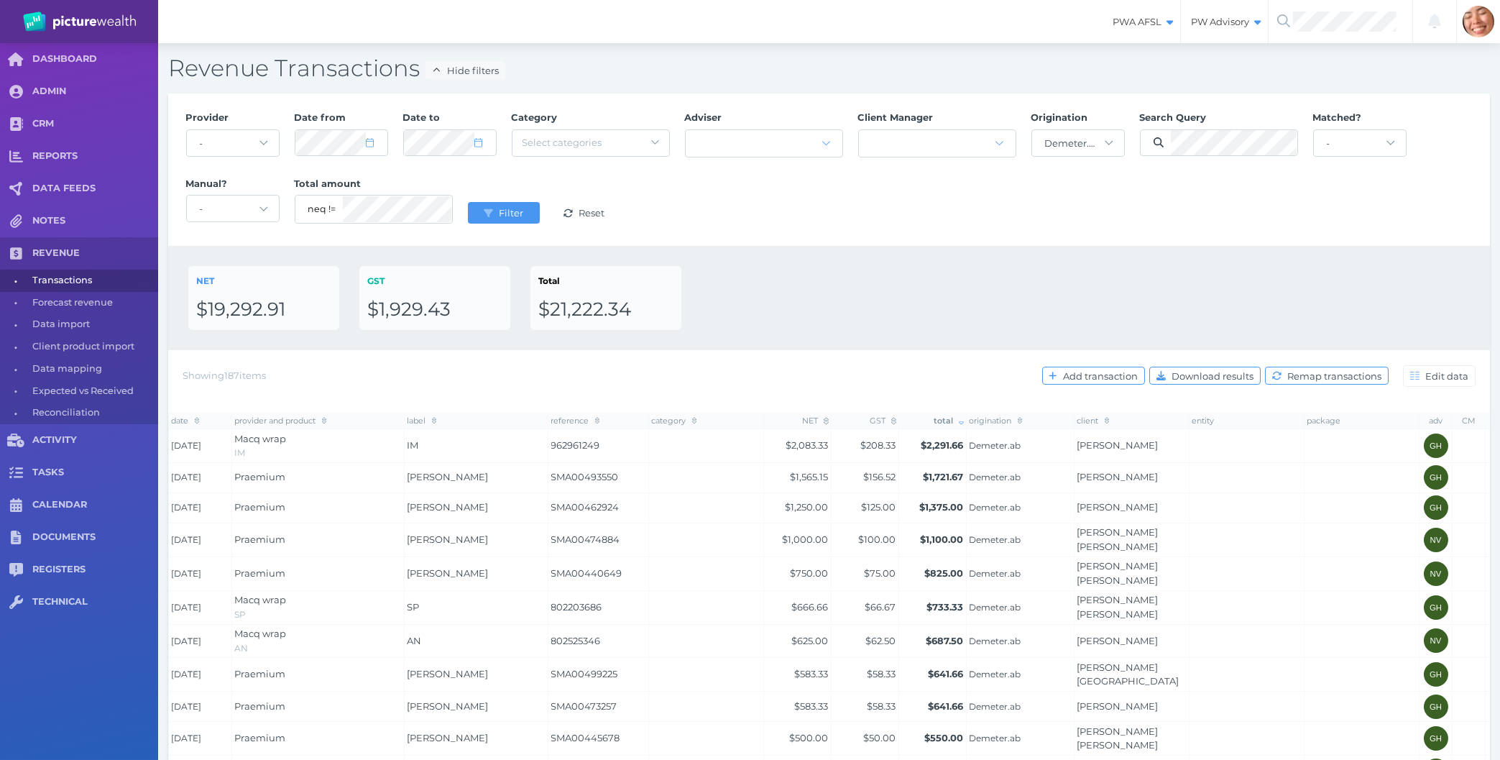
drag, startPoint x: 1124, startPoint y: 267, endPoint x: 1126, endPoint y: 300, distance: 33.8
click at [1126, 267] on div "NET $19,292.91 GST $1,929.43 Total $21,222.34" at bounding box center [829, 298] width 1282 height 64
click at [1181, 386] on div "Add transaction Download results Remap transactions" at bounding box center [1215, 375] width 346 height 22
click at [1181, 380] on span "Download results" at bounding box center [1214, 376] width 91 height 12
